Goal: Information Seeking & Learning: Learn about a topic

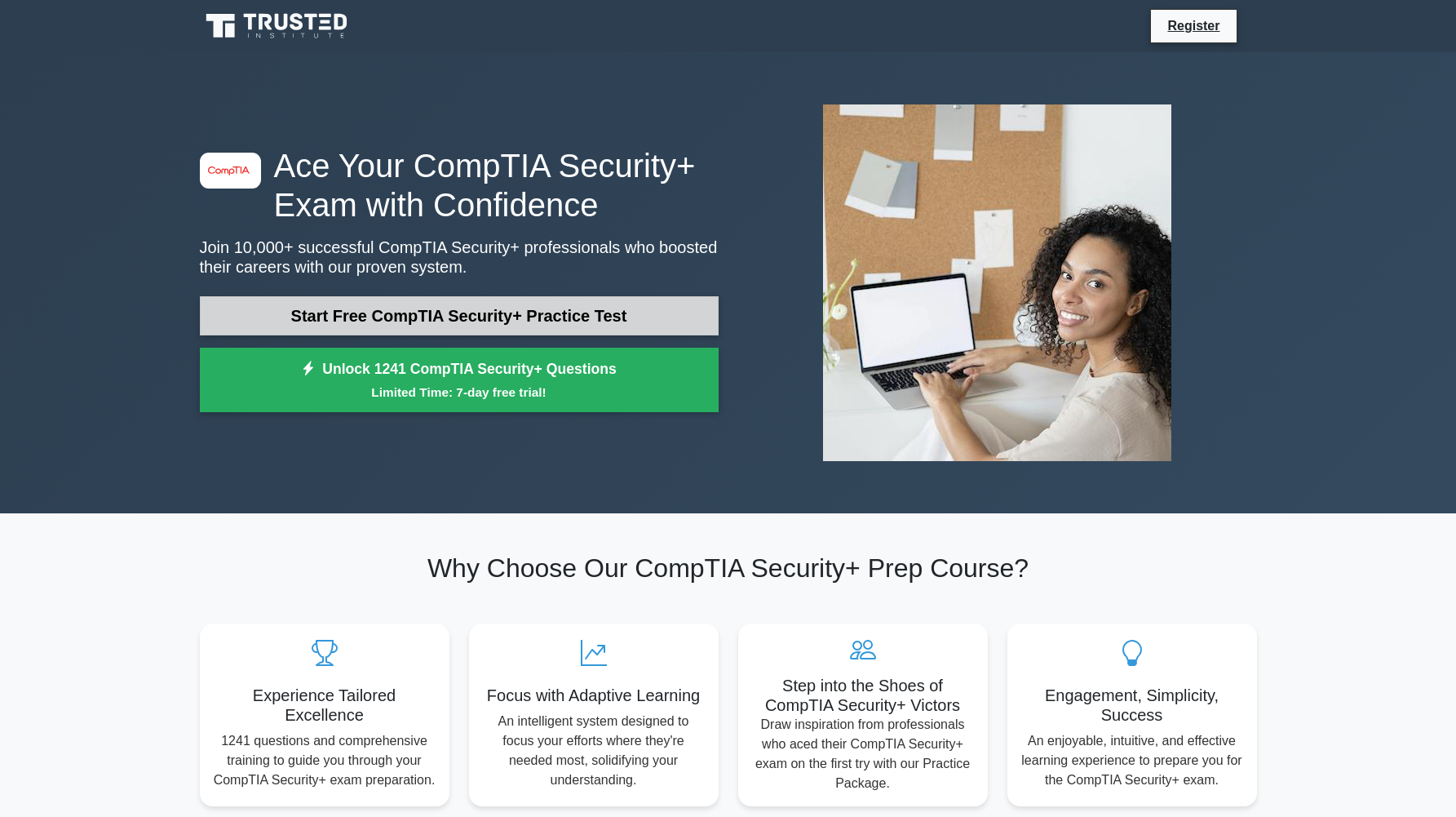
click at [526, 316] on link "Start Free CompTIA Security+ Practice Test" at bounding box center [459, 315] width 519 height 39
click at [312, 321] on link "Start Free CompTIA Security+ Practice Test" at bounding box center [459, 315] width 519 height 39
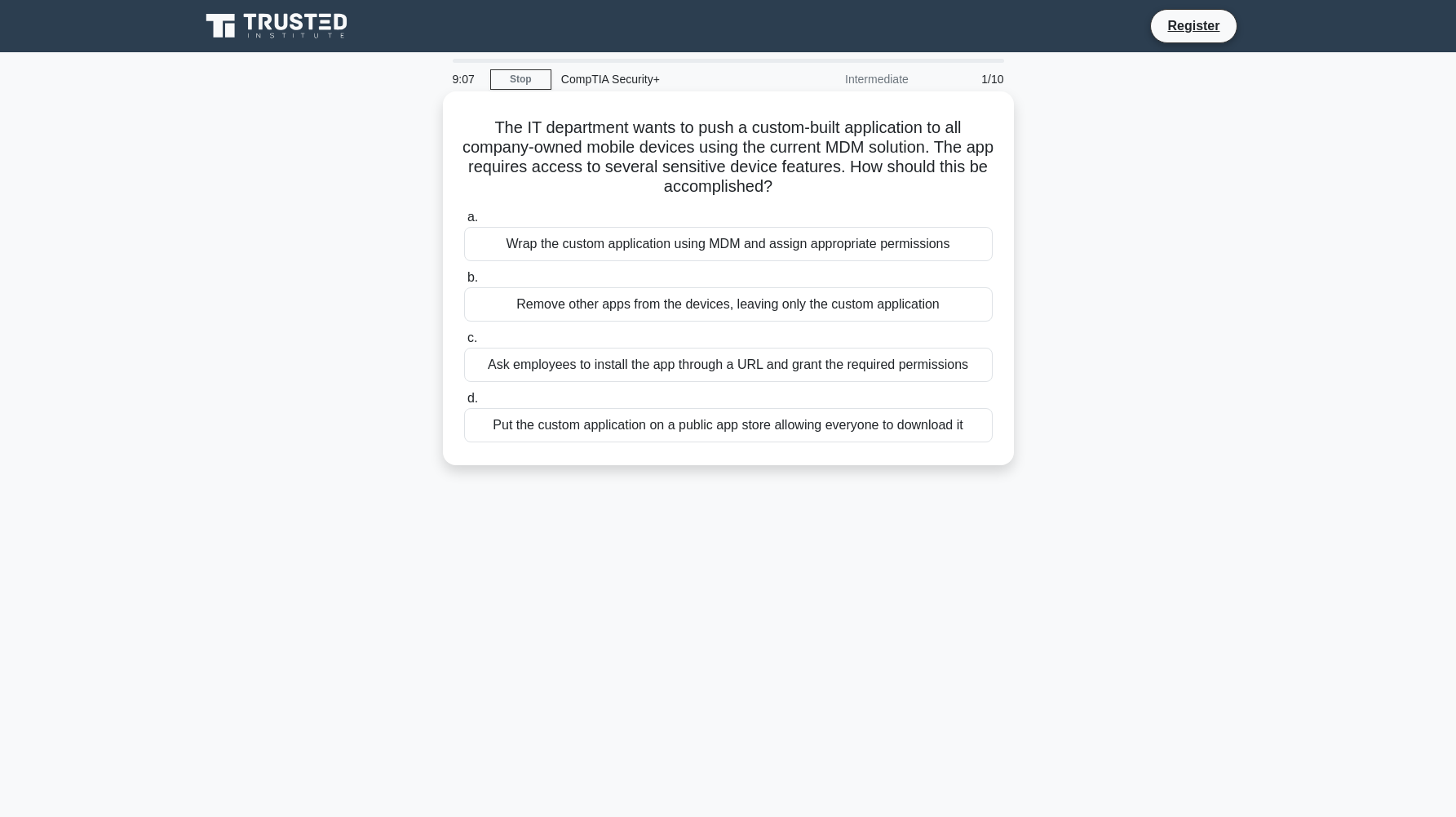
click at [598, 361] on div "Ask employees to install the app through a URL and grant the required permissio…" at bounding box center [728, 365] width 529 height 34
click at [464, 343] on input "c. Ask employees to install the app through a URL and grant the required permis…" at bounding box center [464, 338] width 0 height 10
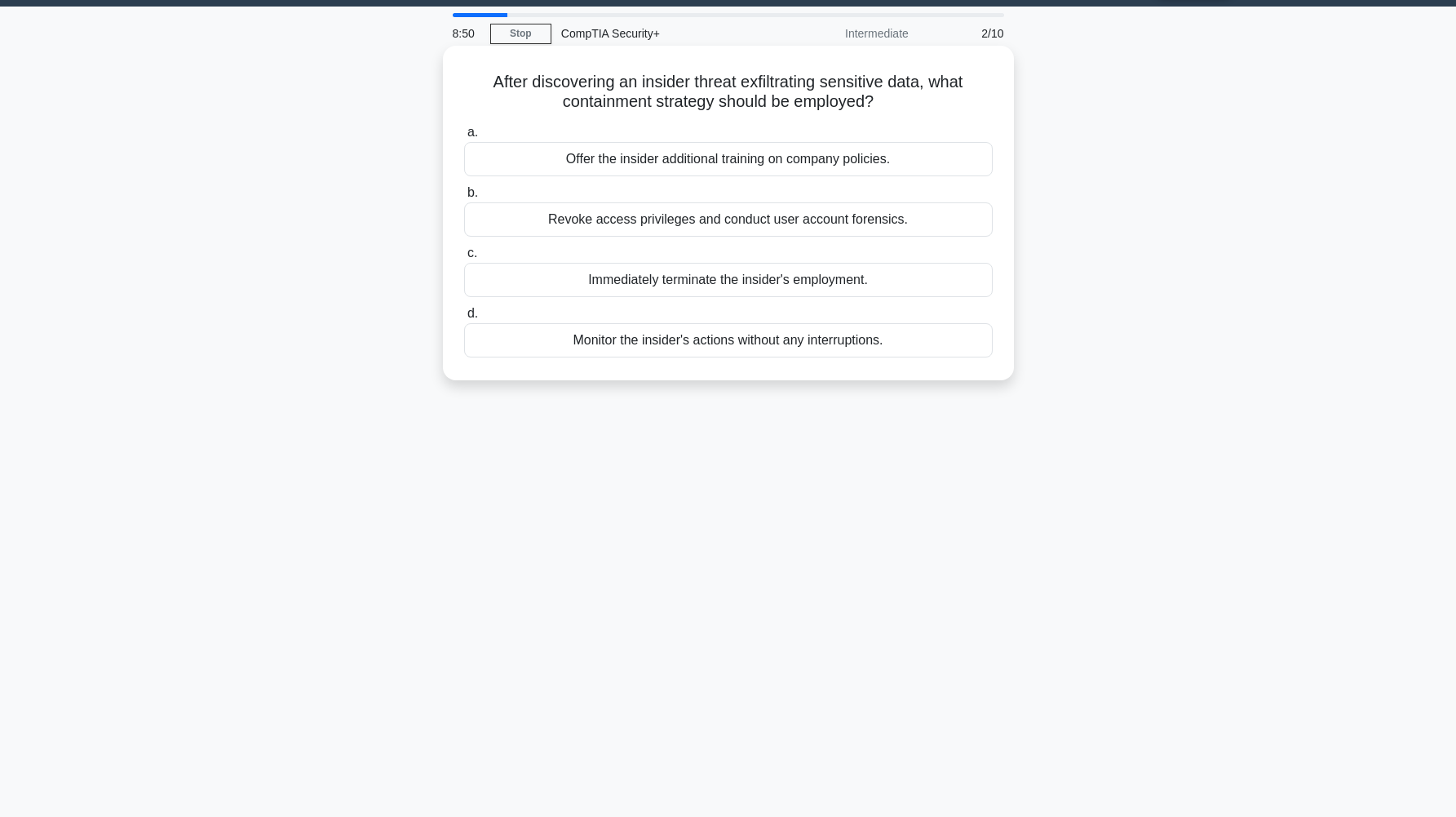
scroll to position [43, 0]
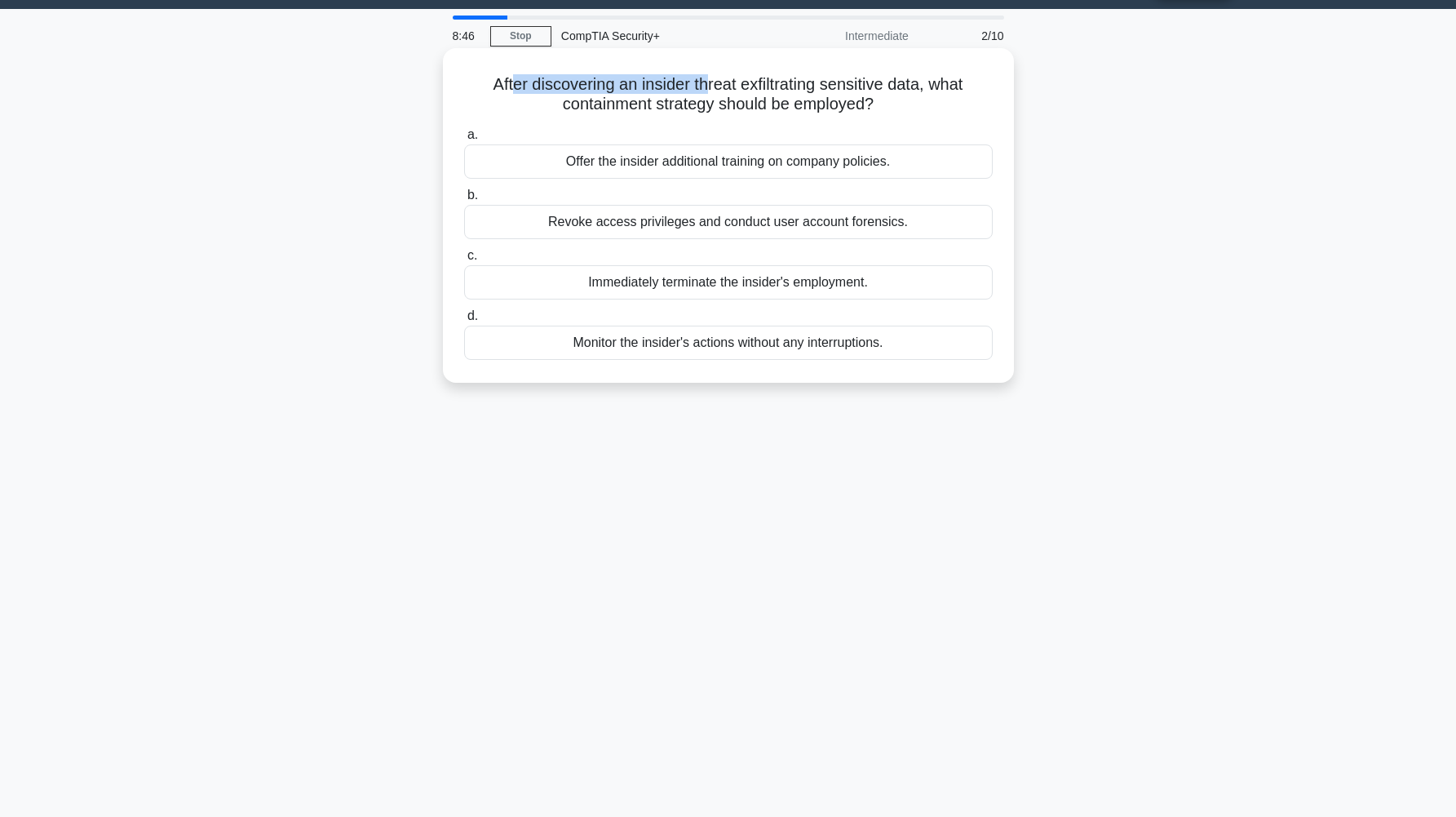
drag, startPoint x: 516, startPoint y: 88, endPoint x: 705, endPoint y: 94, distance: 189.1
click at [705, 94] on h5 "After discovering an insider threat exfiltrating sensitive data, what containme…" at bounding box center [728, 94] width 532 height 41
click at [793, 92] on h5 "After discovering an insider threat exfiltrating sensitive data, what containme…" at bounding box center [728, 94] width 532 height 41
click at [671, 231] on div "Revoke access privileges and conduct user account forensics." at bounding box center [728, 222] width 529 height 34
click at [464, 201] on input "b. Revoke access privileges and conduct user account forensics." at bounding box center [464, 196] width 0 height 10
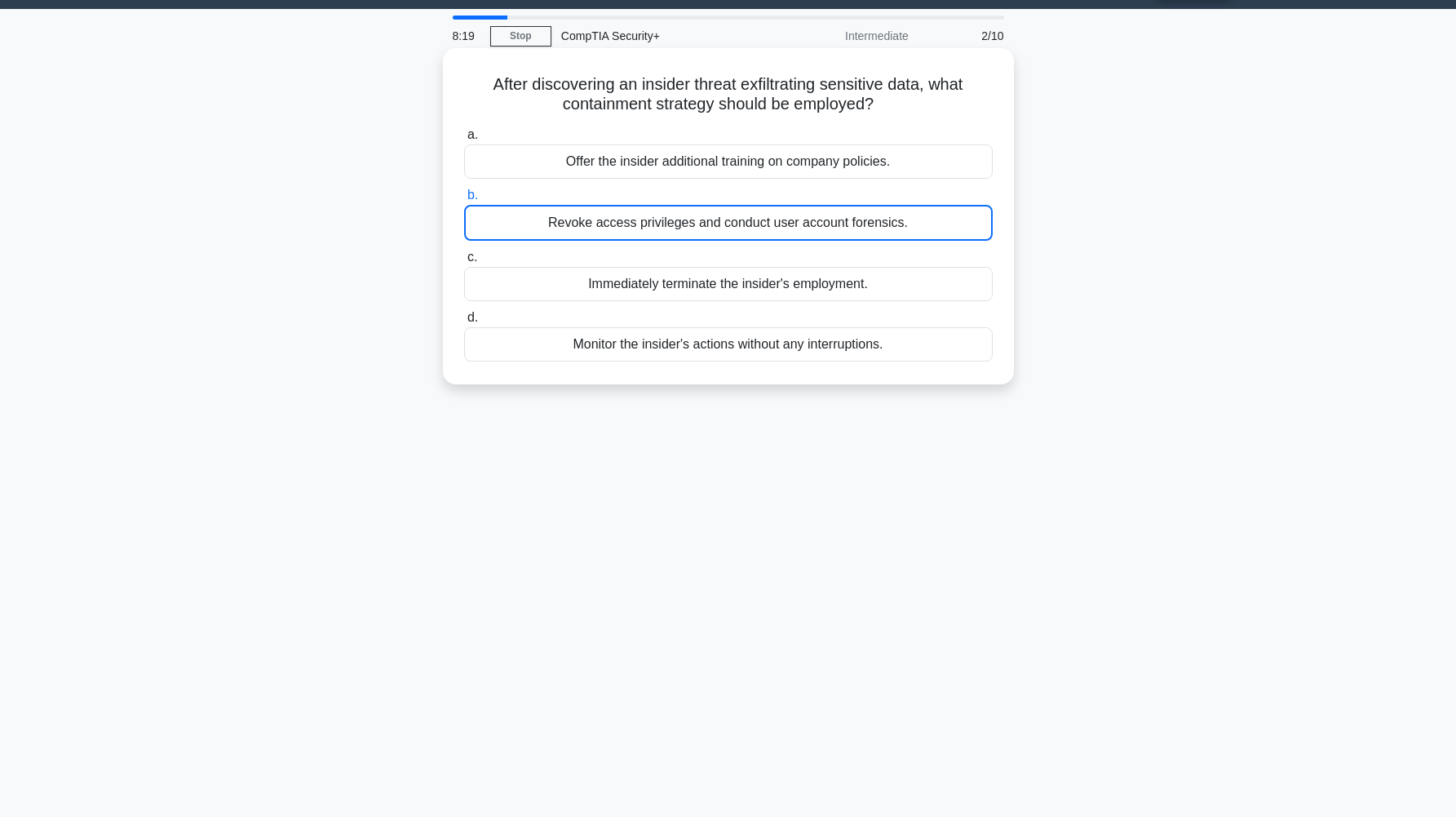
scroll to position [0, 0]
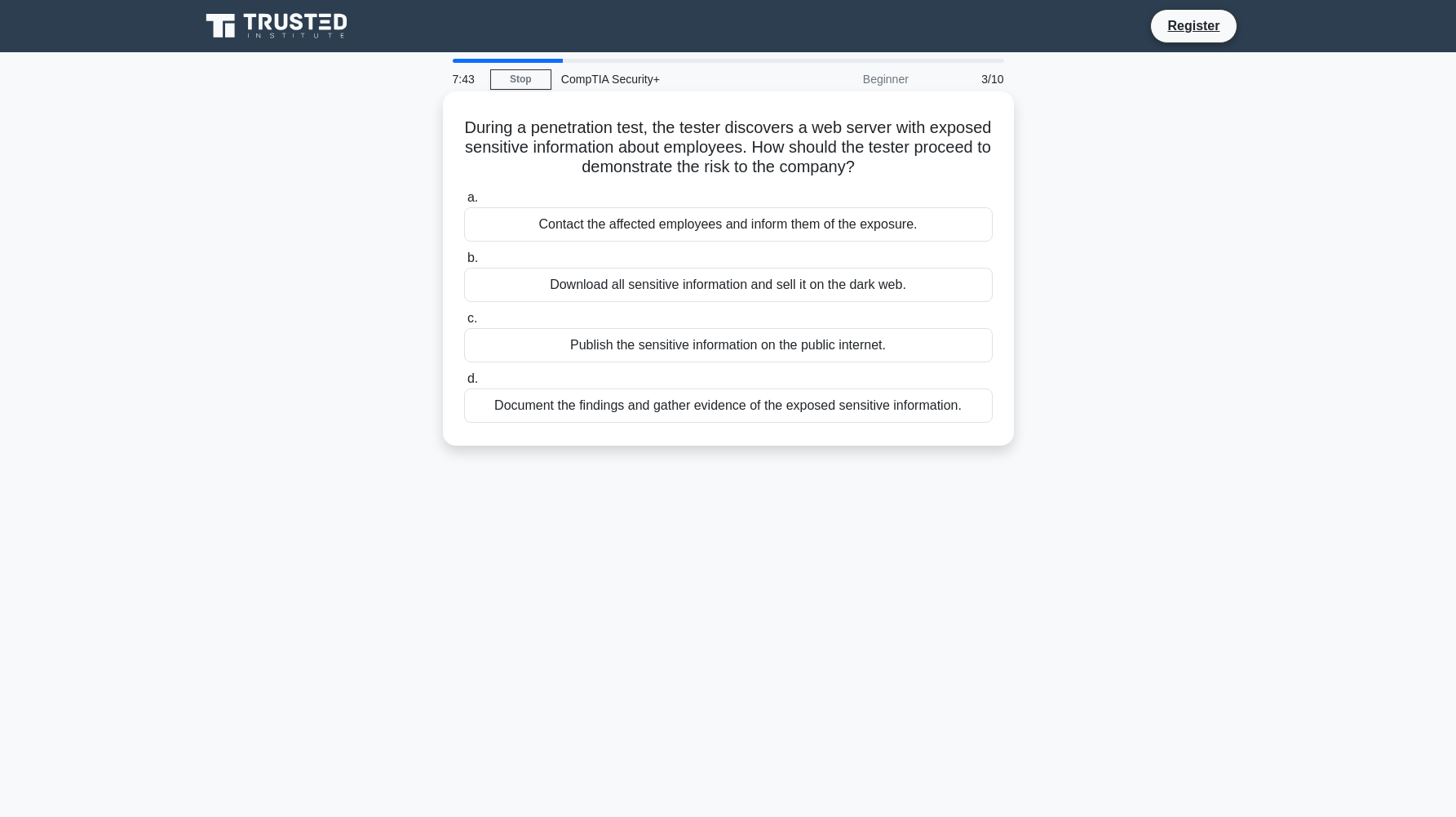
click at [694, 400] on div "Document the findings and gather evidence of the exposed sensitive information." at bounding box center [728, 406] width 529 height 34
click at [464, 384] on input "d. Document the findings and gather evidence of the exposed sensitive informati…" at bounding box center [464, 379] width 0 height 10
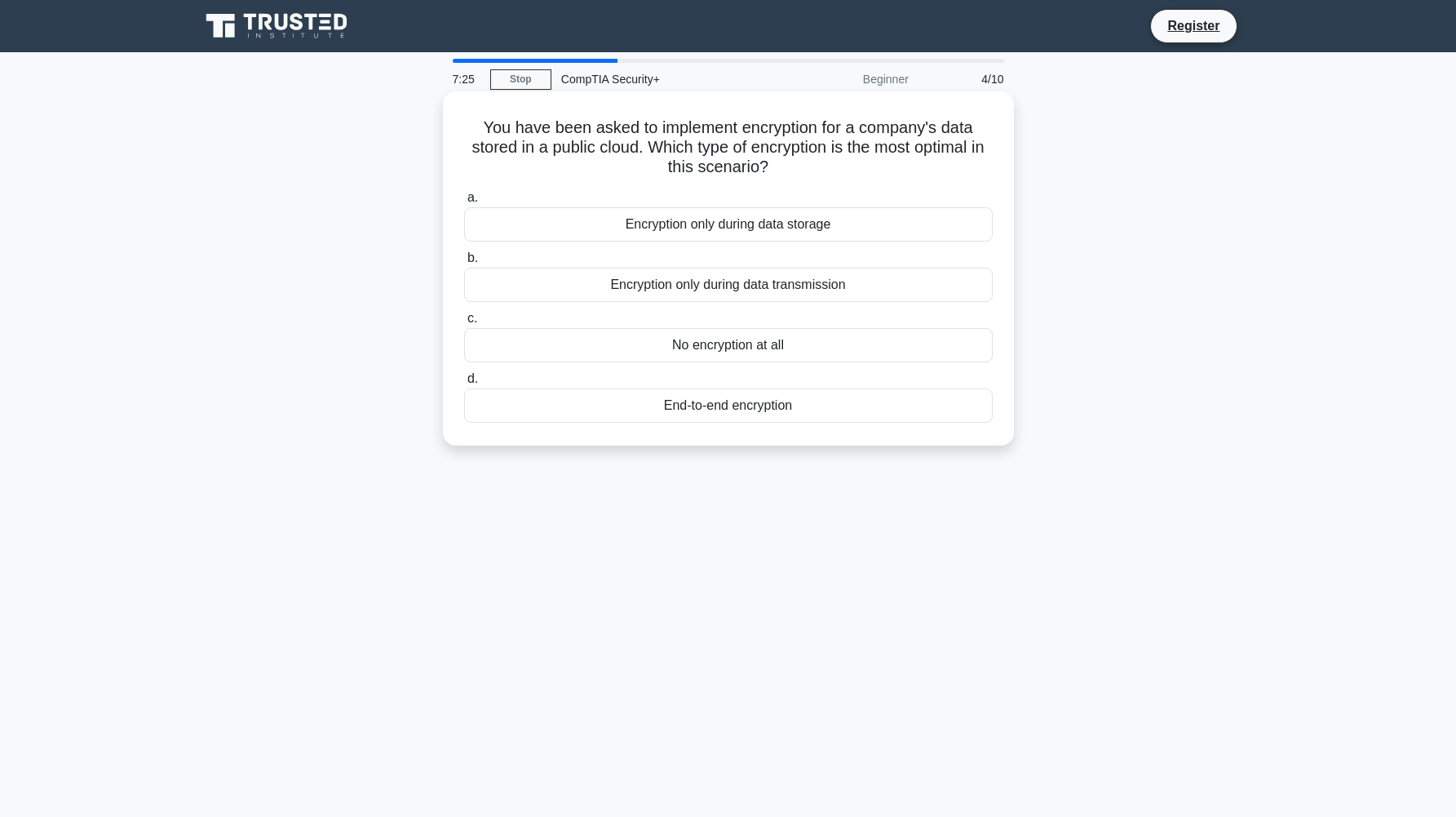
click at [685, 405] on div "End-to-end encryption" at bounding box center [728, 406] width 529 height 34
click at [464, 384] on input "d. End-to-end encryption" at bounding box center [464, 379] width 0 height 10
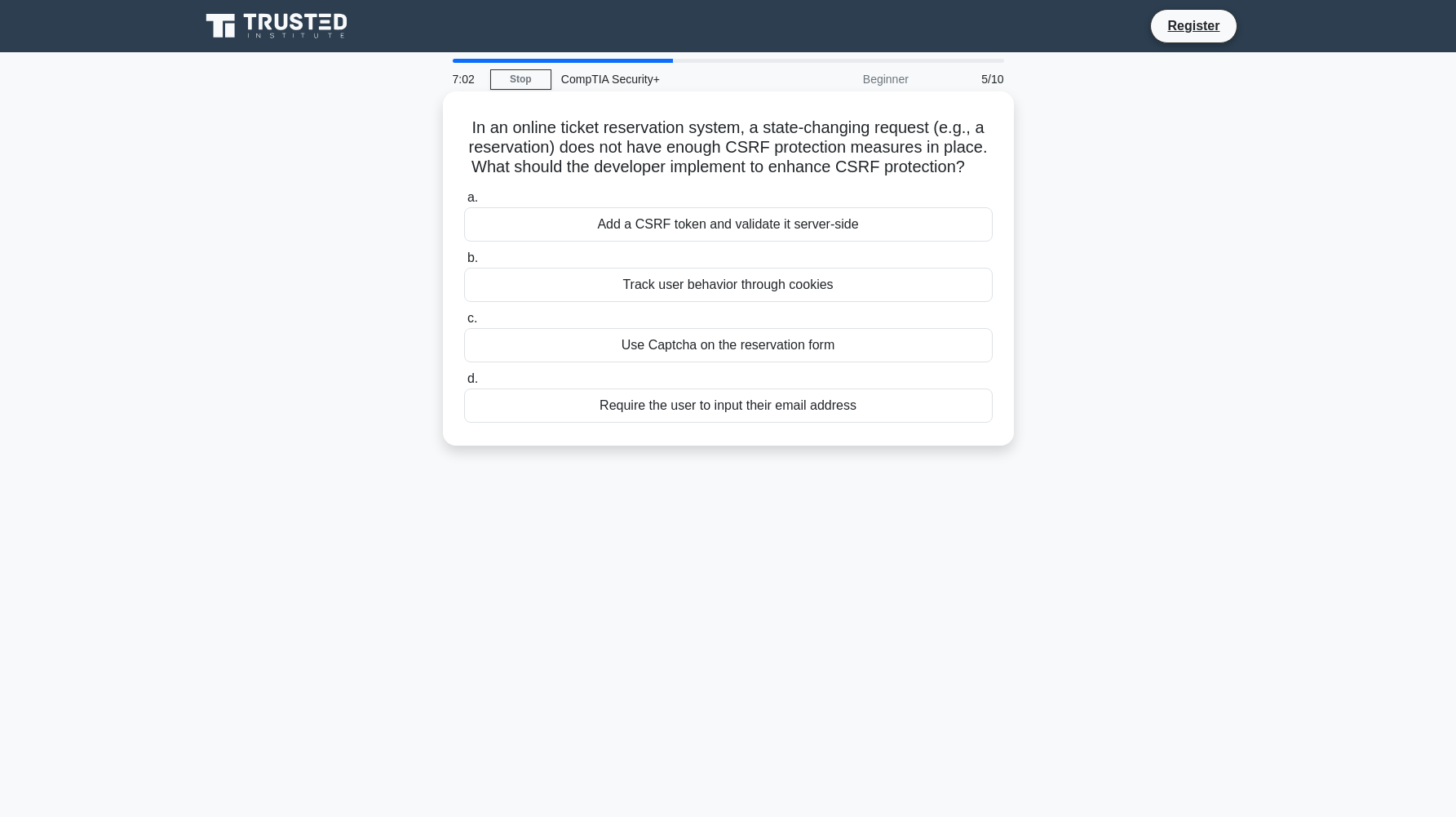
click at [745, 144] on h5 "In an online ticket reservation system, a state-changing request (e.g., a reser…" at bounding box center [728, 147] width 532 height 60
copy h5 "CSRF"
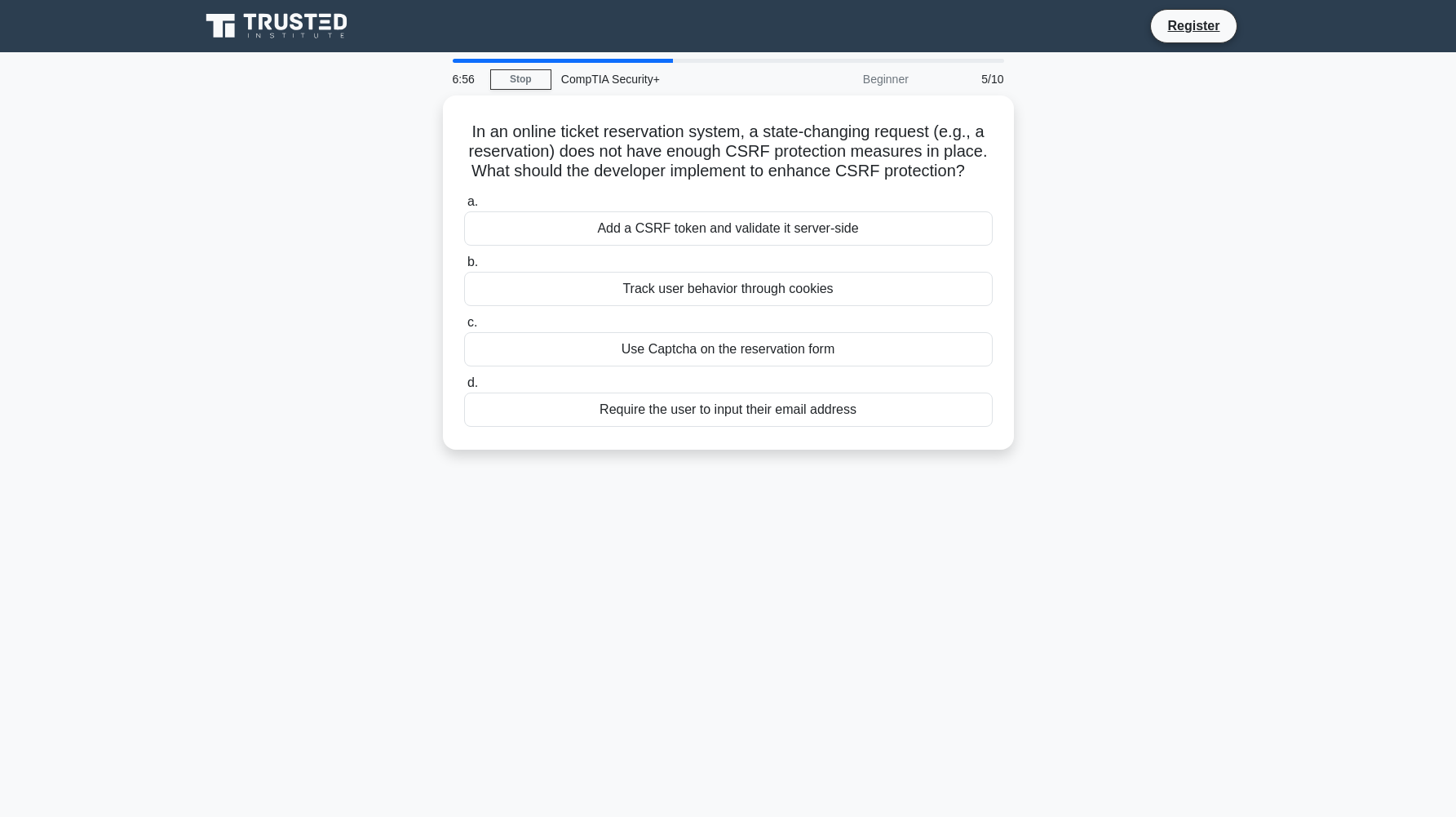
click at [1245, 208] on div "In an online ticket reservation system, a state-changing request (e.g., a reser…" at bounding box center [728, 282] width 1077 height 374
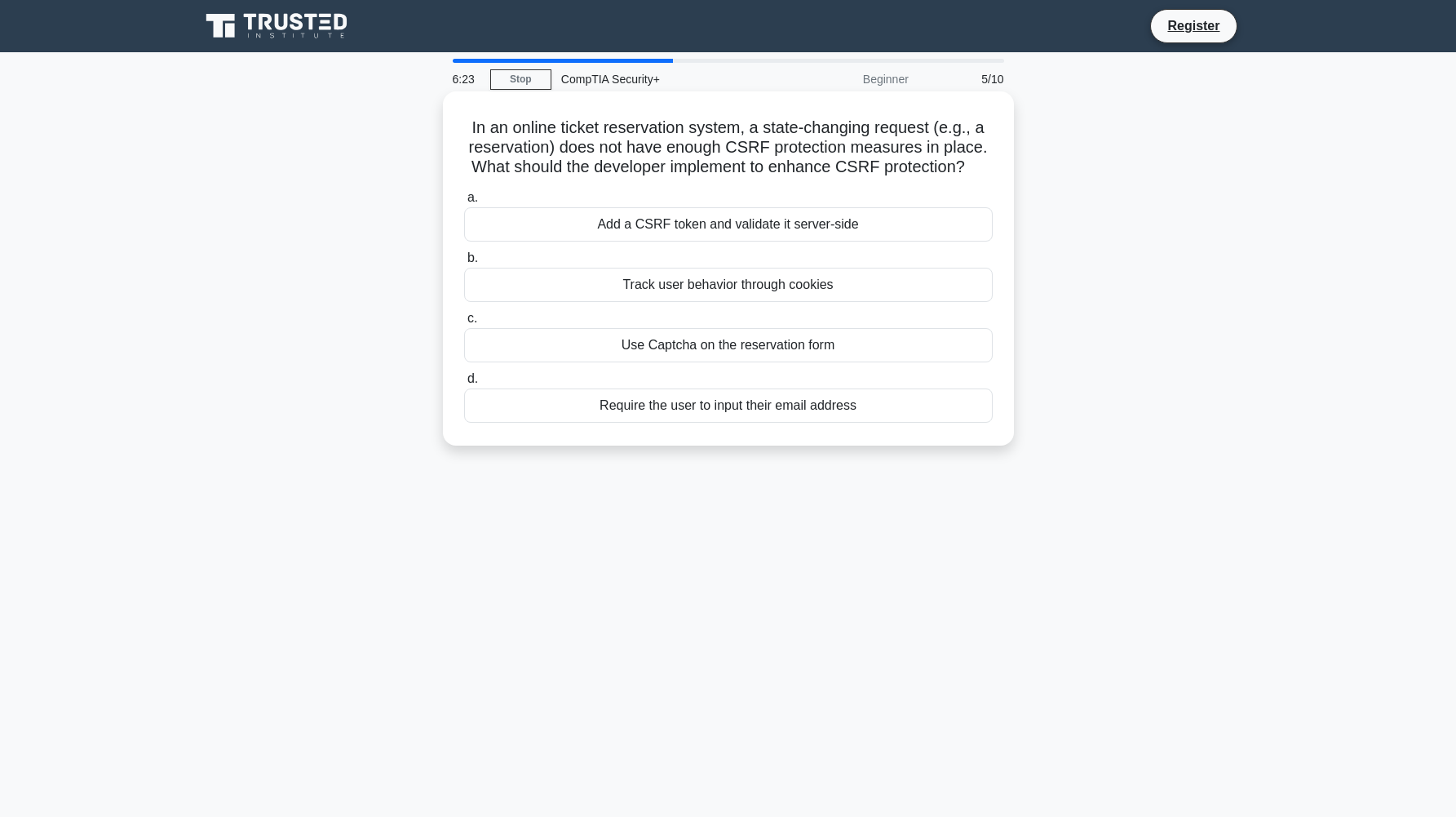
click at [706, 354] on div "Use Captcha on the reservation form" at bounding box center [728, 345] width 529 height 34
click at [464, 324] on input "c. Use Captcha on the reservation form" at bounding box center [464, 319] width 0 height 10
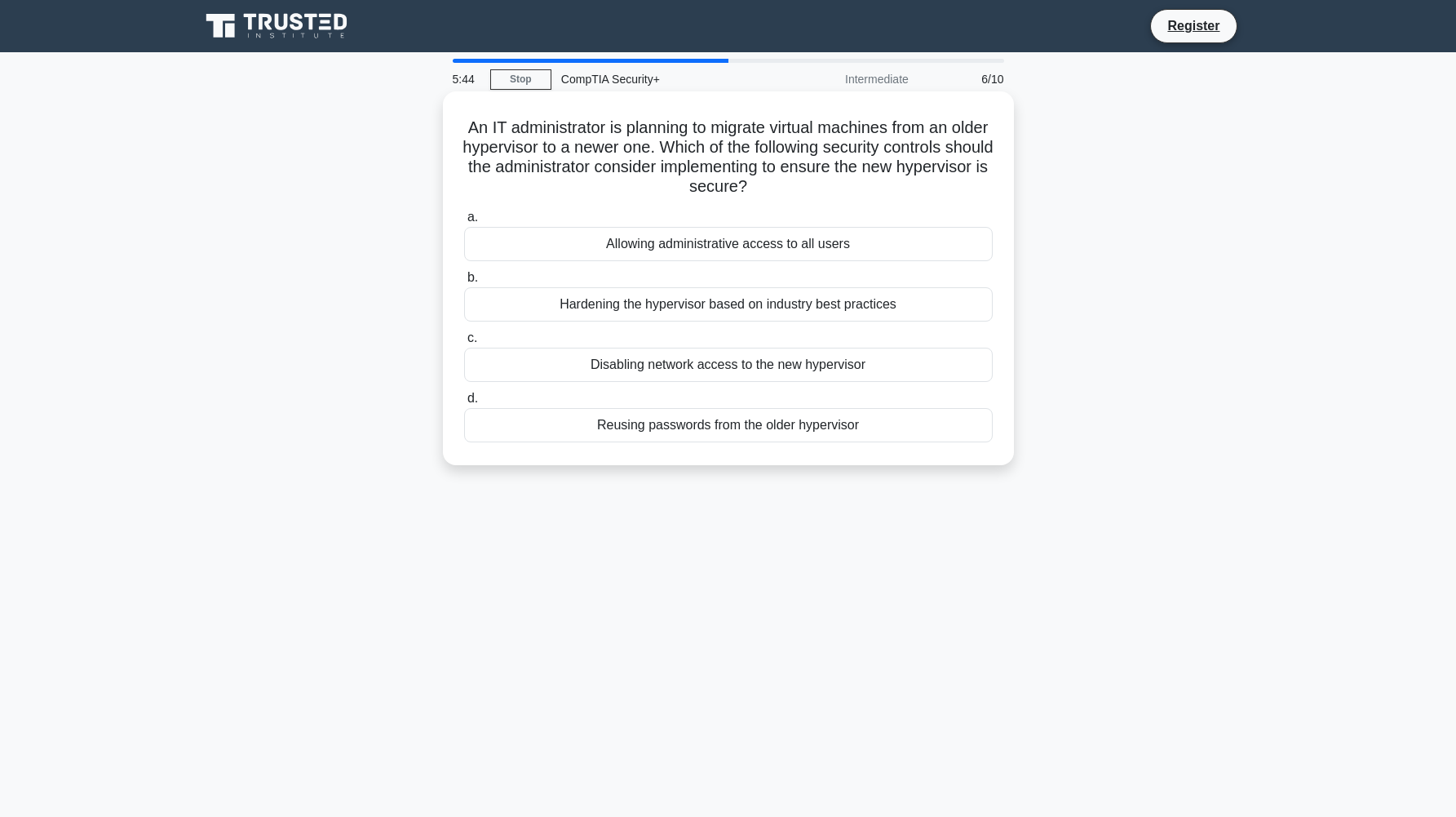
click at [780, 309] on div "Hardening the hypervisor based on industry best practices" at bounding box center [728, 304] width 529 height 34
click at [464, 283] on input "b. Hardening the hypervisor based on industry best practices" at bounding box center [464, 278] width 0 height 10
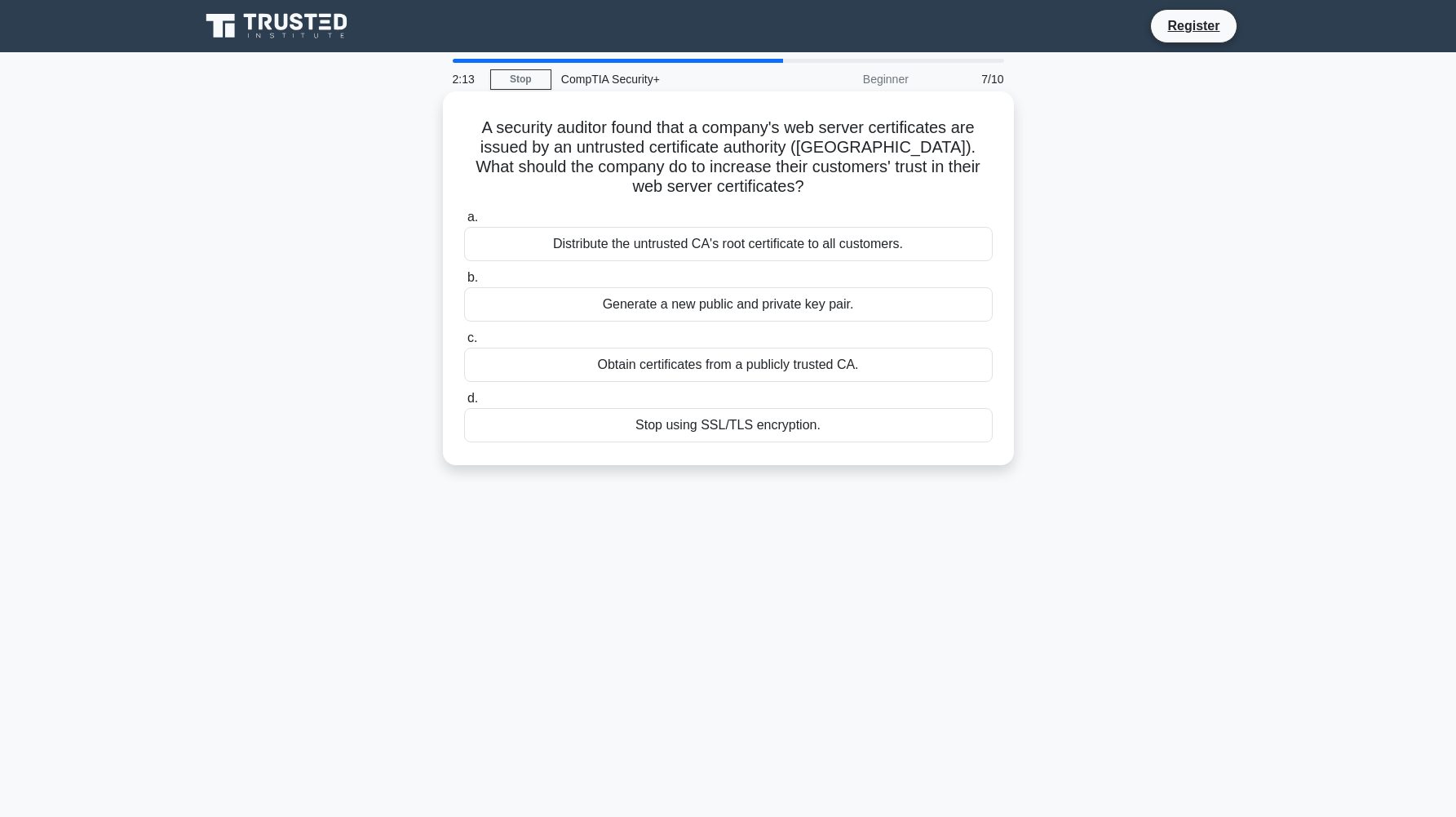
click at [703, 365] on div "Obtain certificates from a publicly trusted CA." at bounding box center [728, 365] width 529 height 34
click at [464, 343] on input "c. Obtain certificates from a publicly trusted CA." at bounding box center [464, 338] width 0 height 10
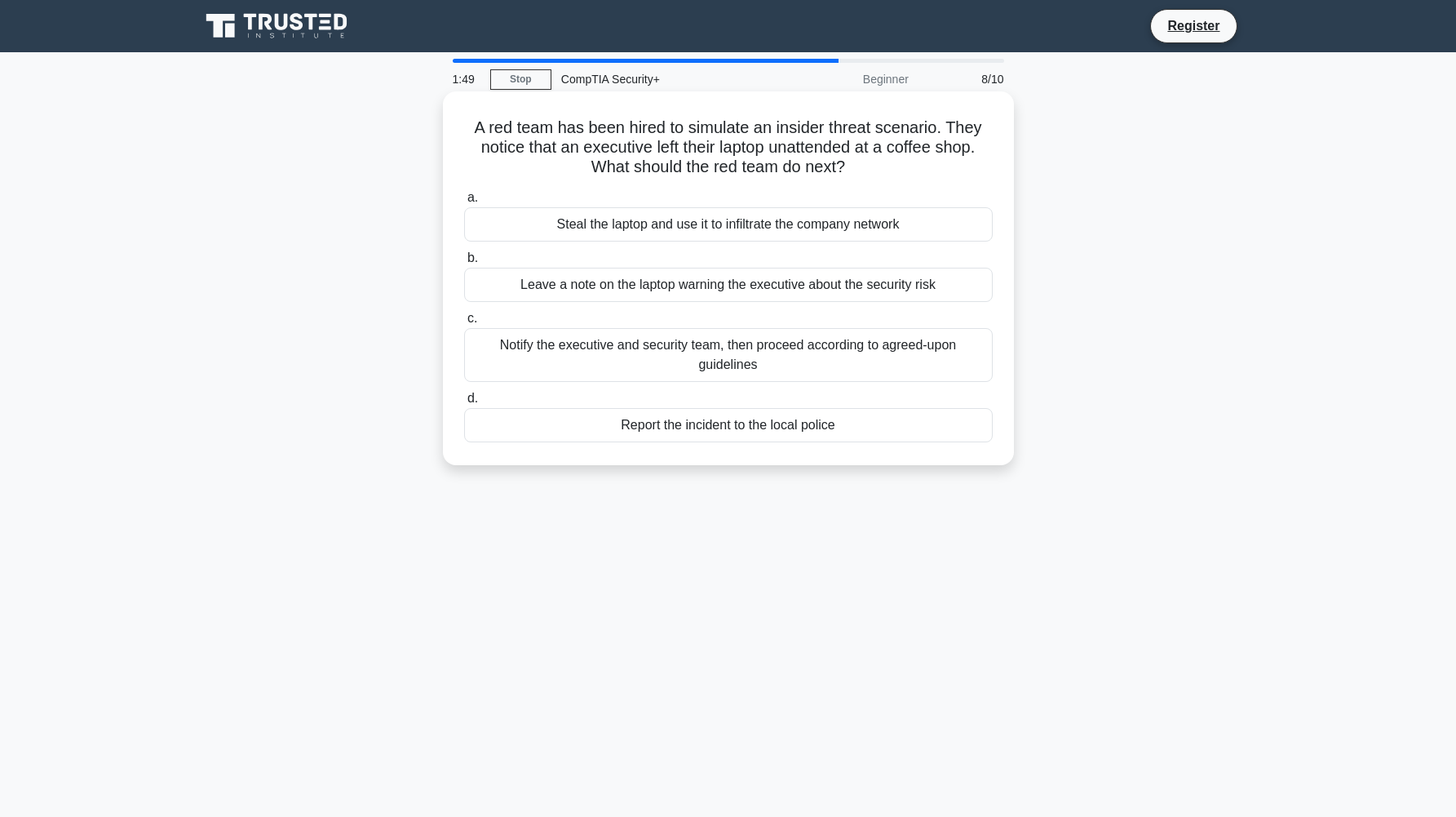
click at [633, 347] on div "Notify the executive and security team, then proceed according to agreed-upon g…" at bounding box center [728, 355] width 529 height 54
click at [464, 324] on input "c. Notify the executive and security team, then proceed according to agreed-upo…" at bounding box center [464, 319] width 0 height 10
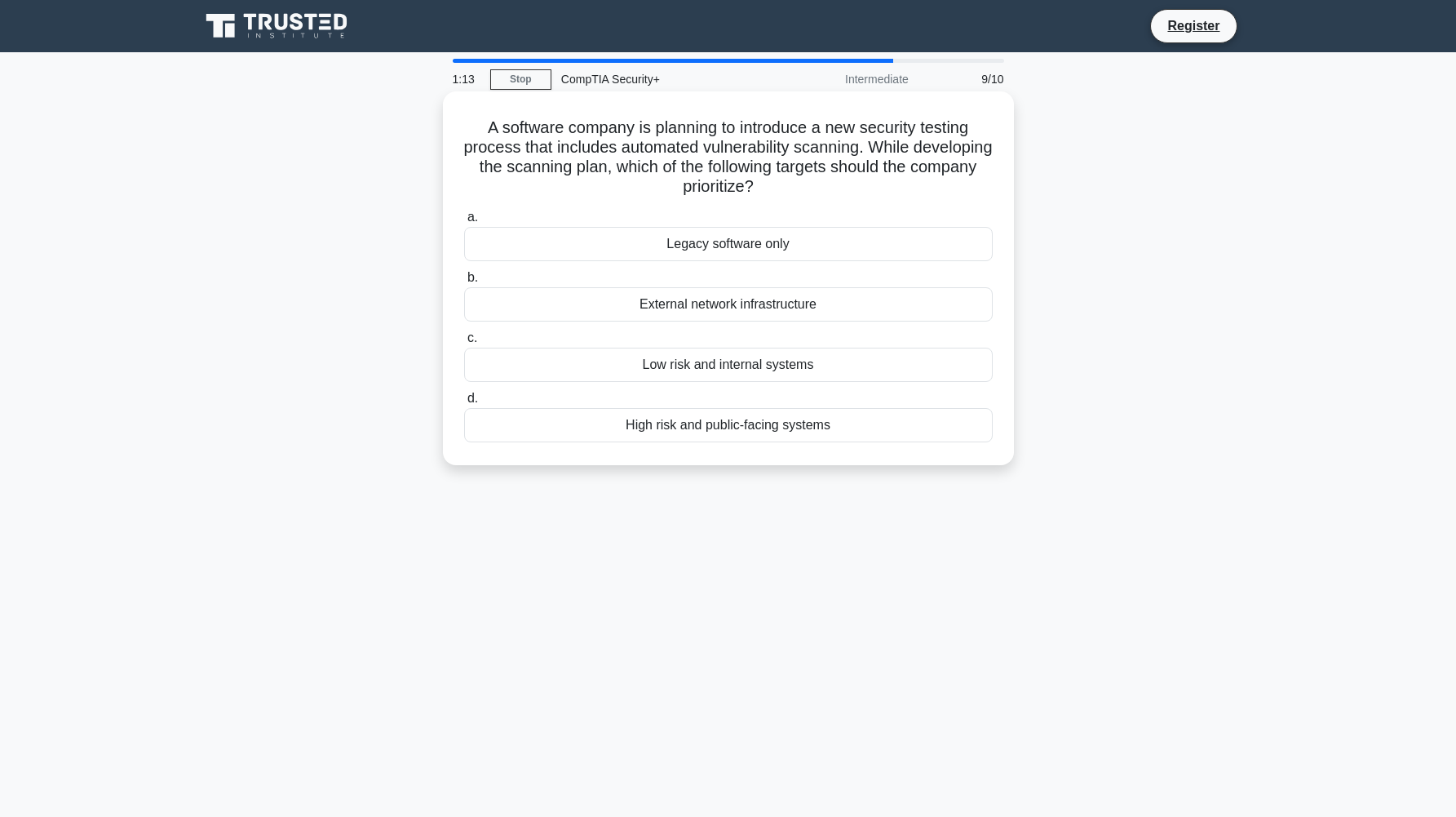
click at [736, 431] on div "High risk and public-facing systems" at bounding box center [728, 425] width 529 height 34
click at [464, 404] on input "d. High risk and public-facing systems" at bounding box center [464, 399] width 0 height 10
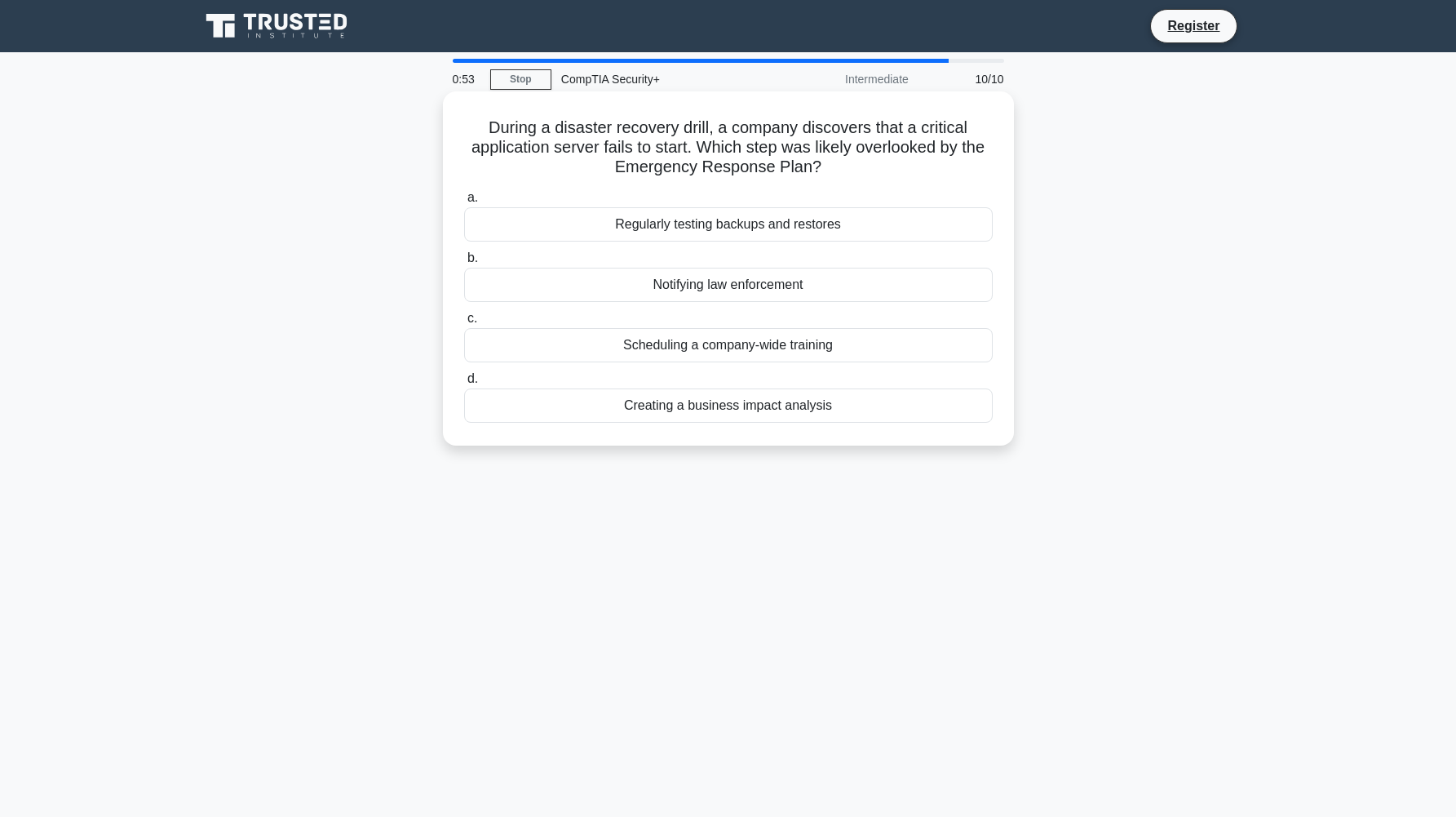
click at [827, 235] on div "Regularly testing backups and restores" at bounding box center [728, 224] width 529 height 34
click at [464, 203] on input "a. Regularly testing backups and restores" at bounding box center [464, 198] width 0 height 10
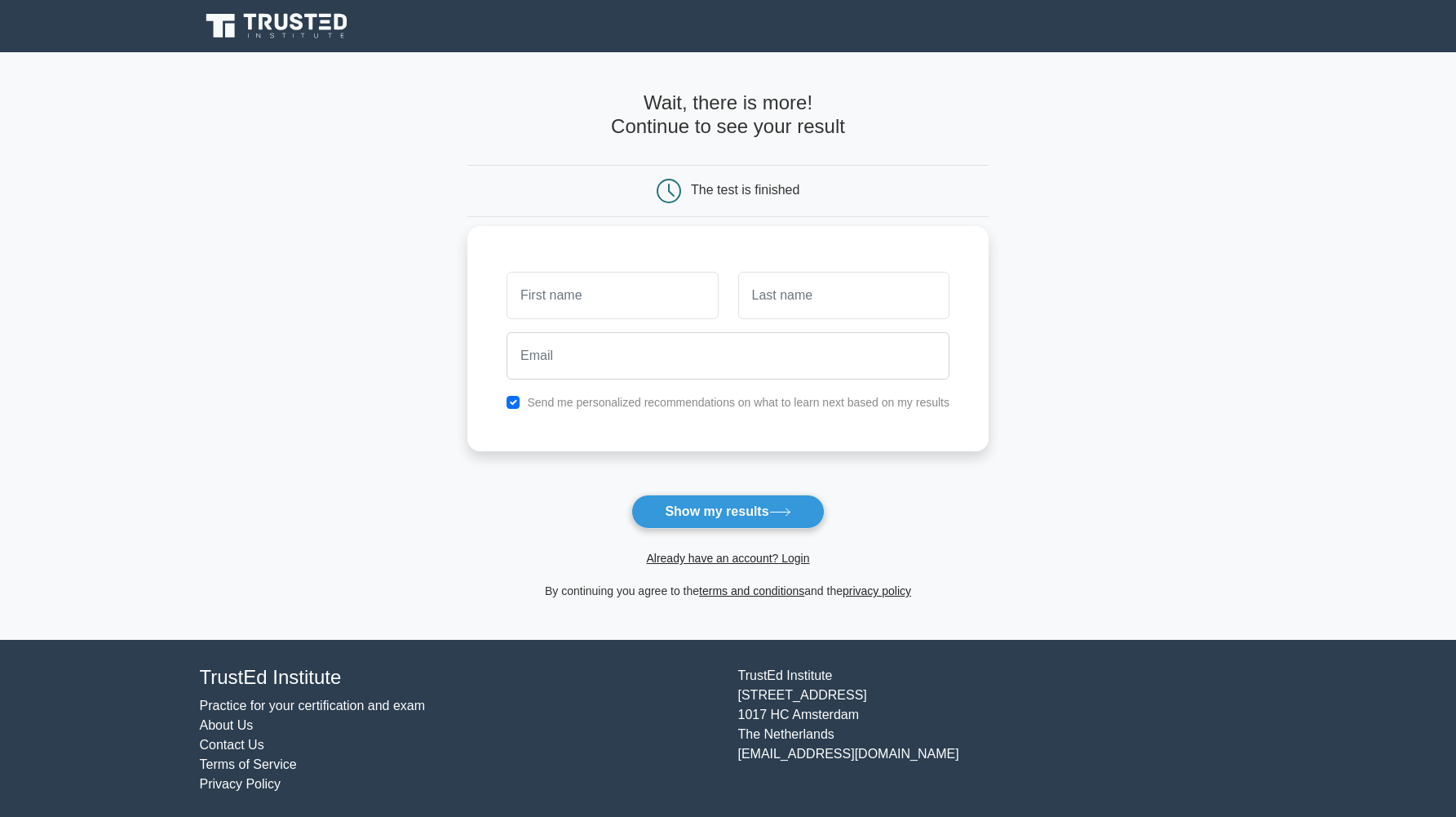
click at [602, 407] on label "Send me personalized recommendations on what to learn next based on my results" at bounding box center [738, 402] width 422 height 13
click at [505, 402] on div "Send me personalized recommendations on what to learn next based on my results" at bounding box center [728, 402] width 462 height 20
click at [512, 401] on input "checkbox" at bounding box center [513, 402] width 13 height 13
checkbox input "false"
click at [559, 304] on input "text" at bounding box center [612, 296] width 212 height 48
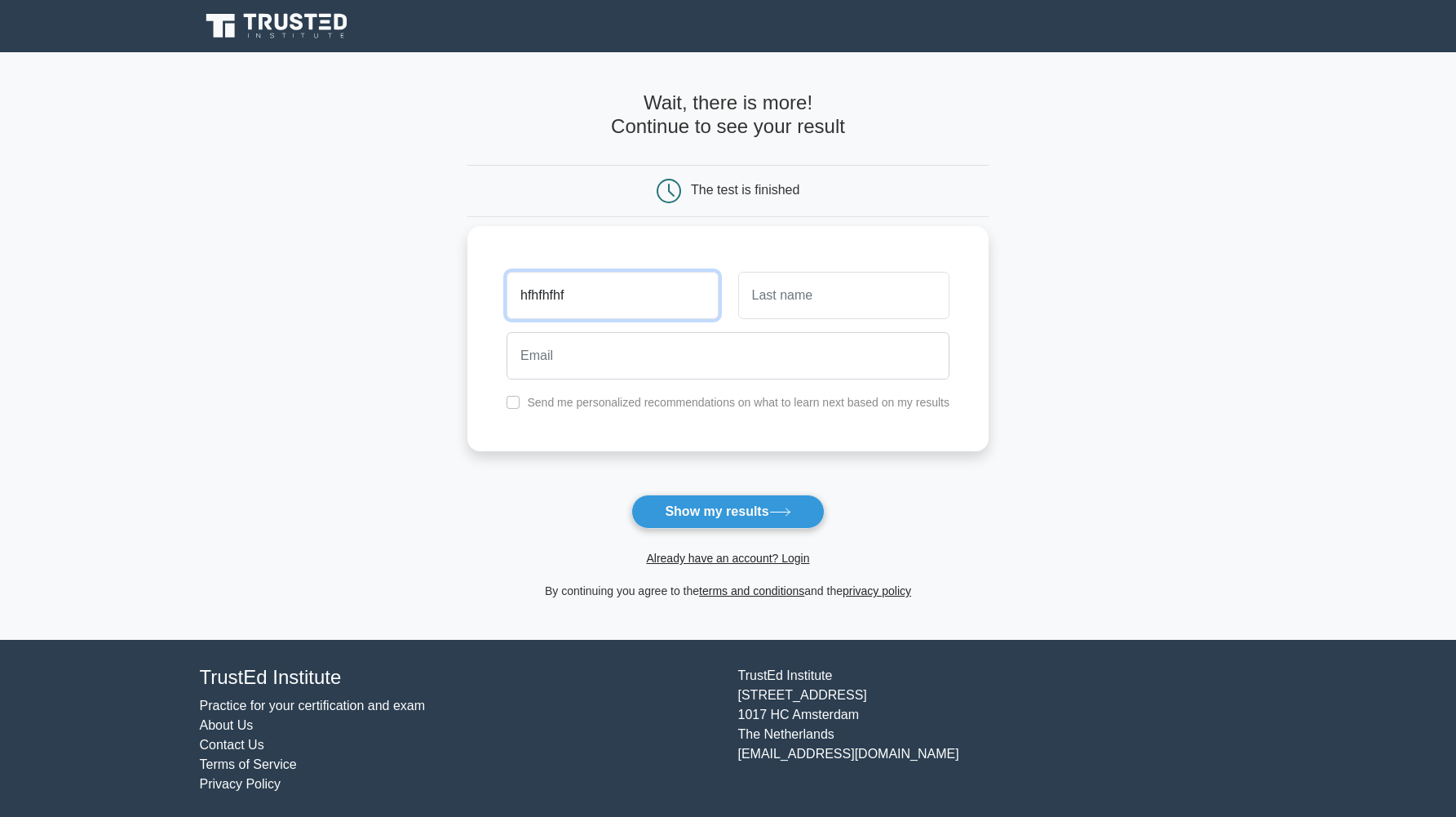
type input "hfhfhfhf"
type input "eleleell"
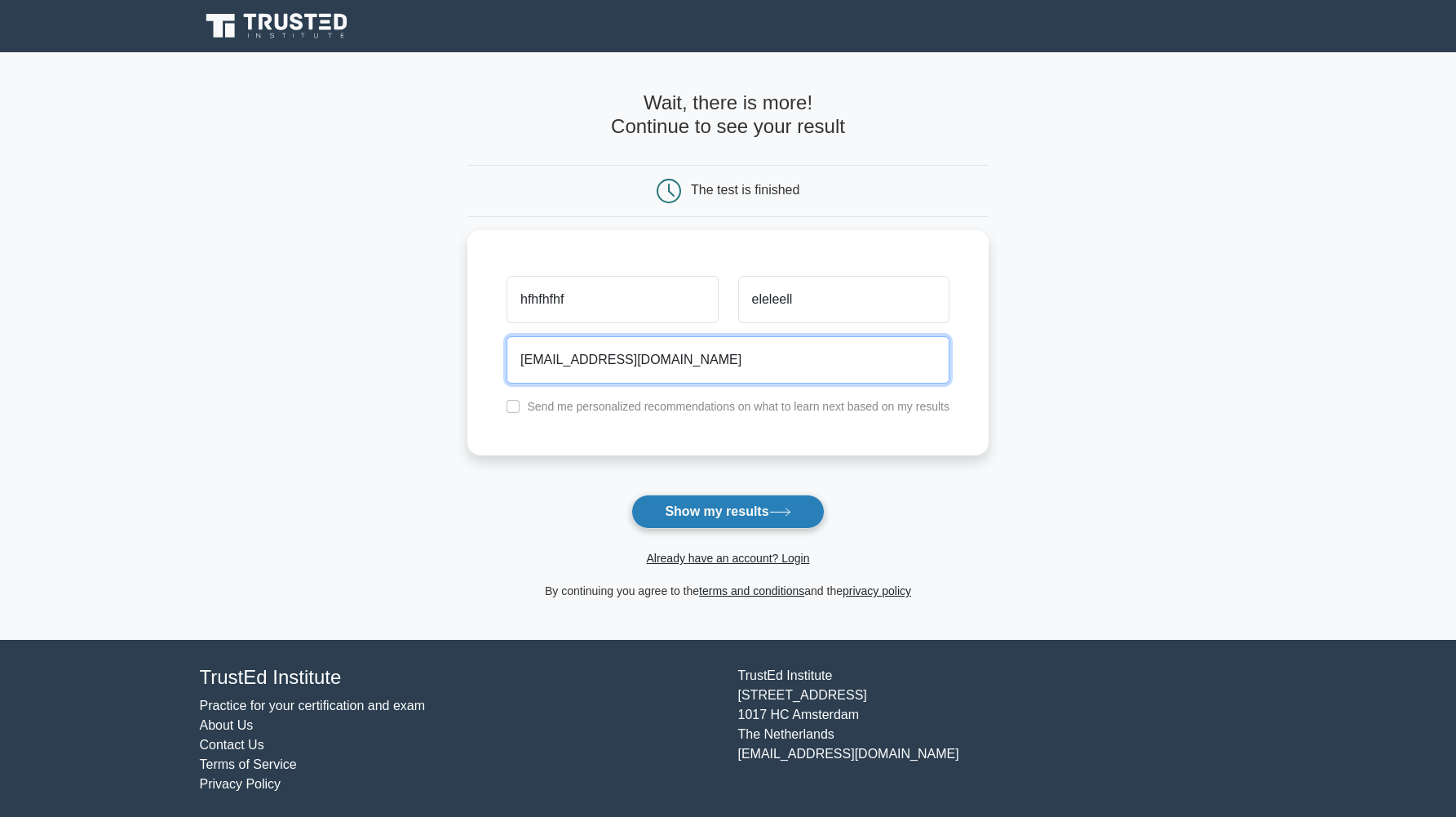
type input "email@domain.com"
click at [660, 508] on button "Show my results" at bounding box center [728, 512] width 193 height 34
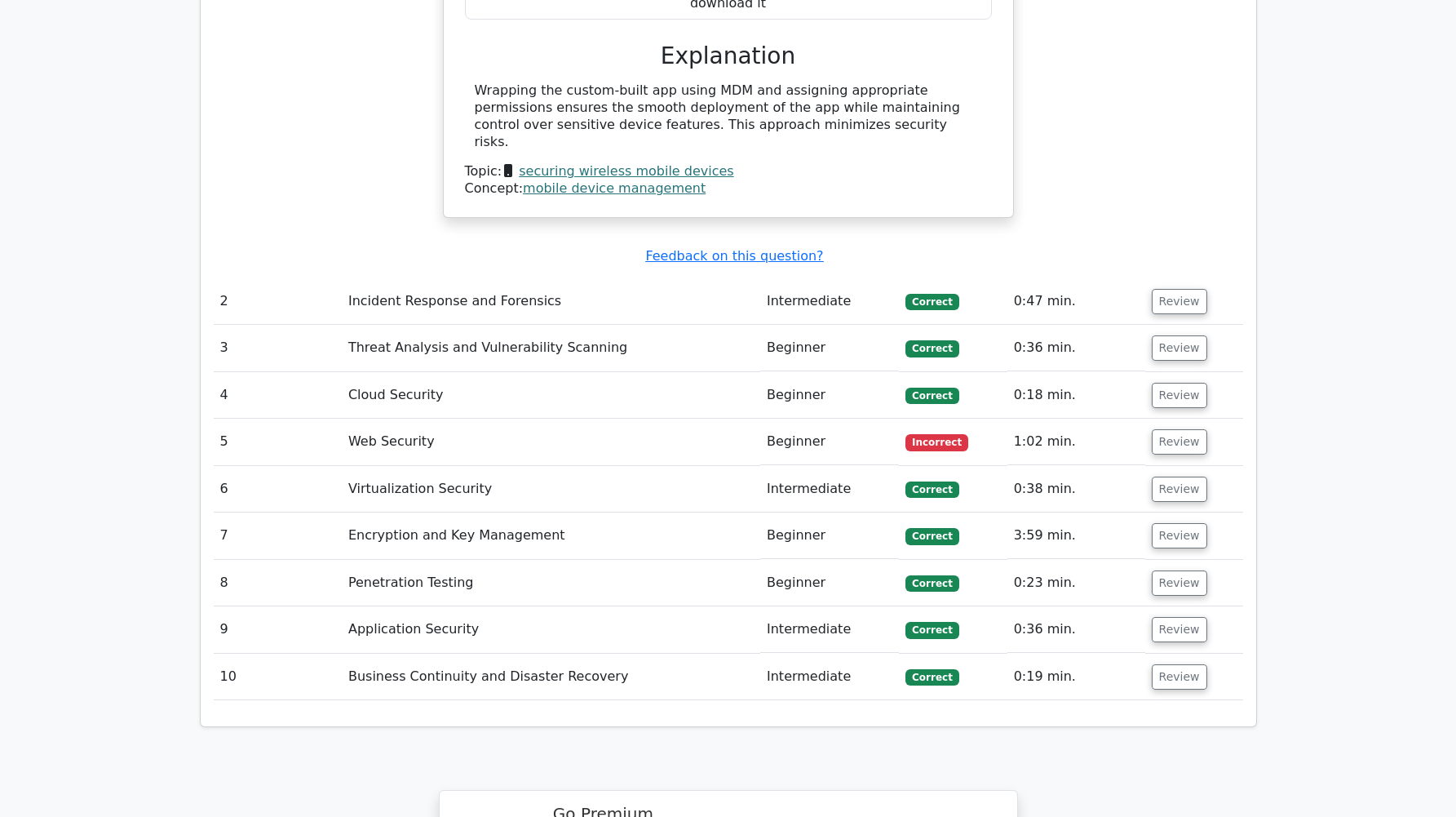
scroll to position [1895, 0]
click at [761, 417] on td "Beginner" at bounding box center [830, 440] width 139 height 47
click at [1170, 428] on button "Review" at bounding box center [1179, 440] width 55 height 26
